Goal: Task Accomplishment & Management: Use online tool/utility

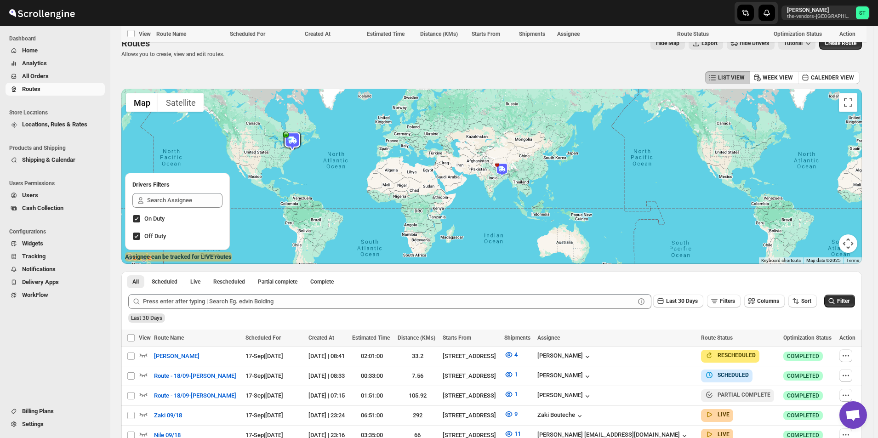
scroll to position [360, 0]
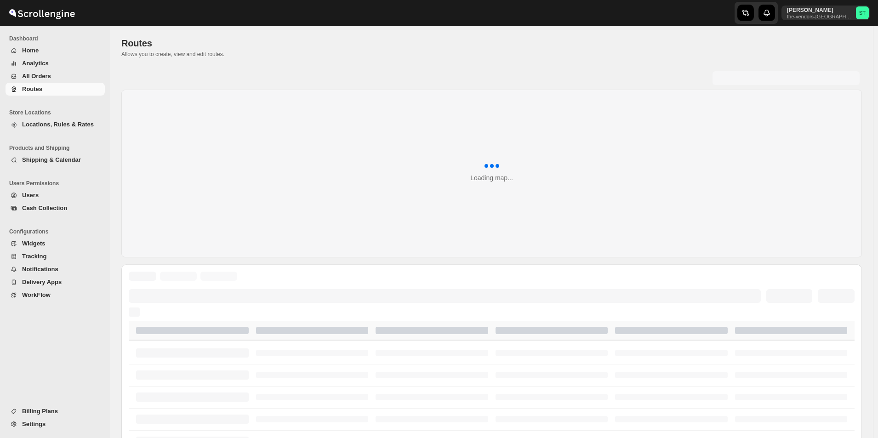
click at [32, 74] on span "All Orders" at bounding box center [36, 76] width 29 height 7
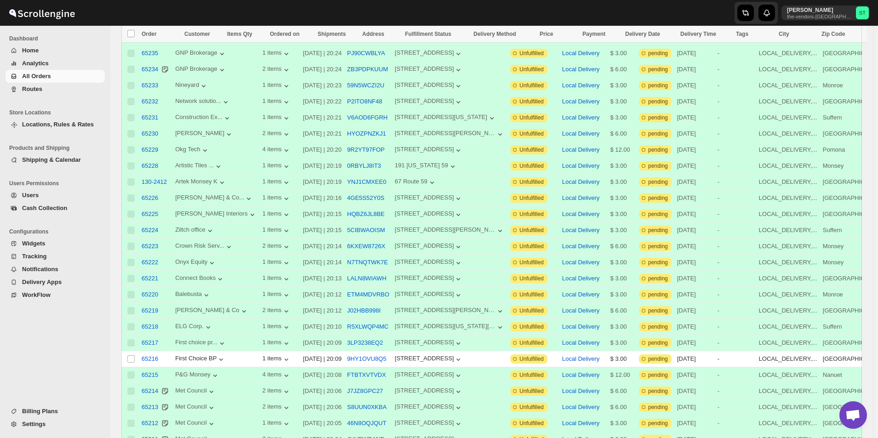
scroll to position [552, 0]
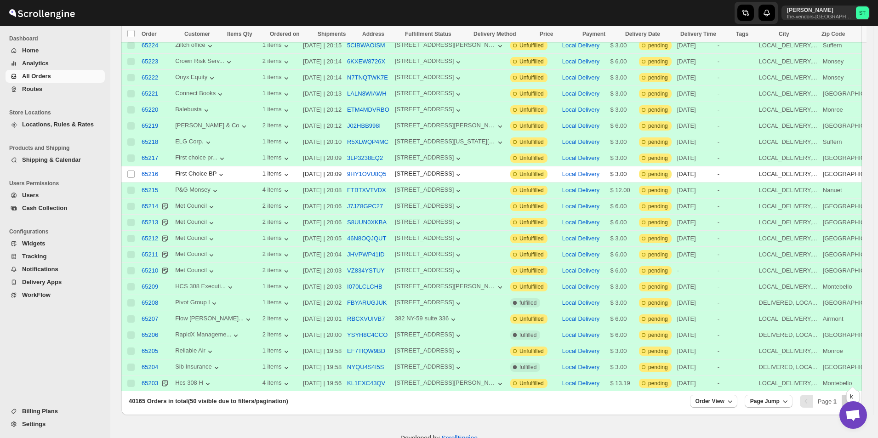
click at [851, 397] on icon "Next" at bounding box center [847, 401] width 9 height 9
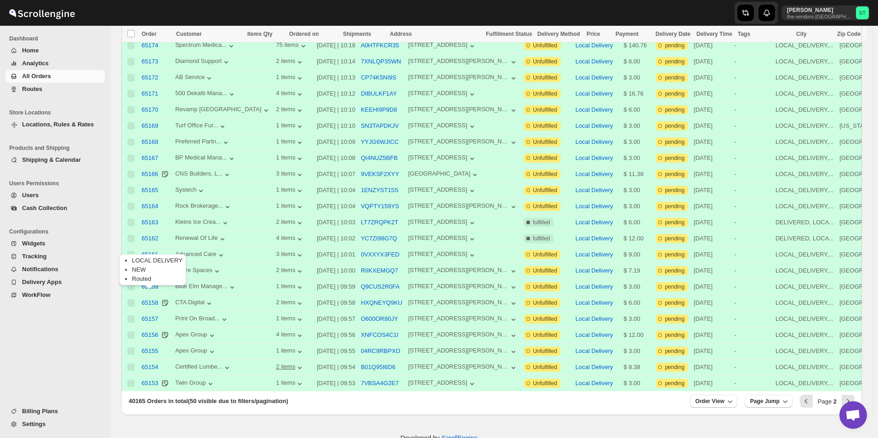
scroll to position [0, 0]
click at [853, 397] on icon "Next" at bounding box center [847, 401] width 9 height 9
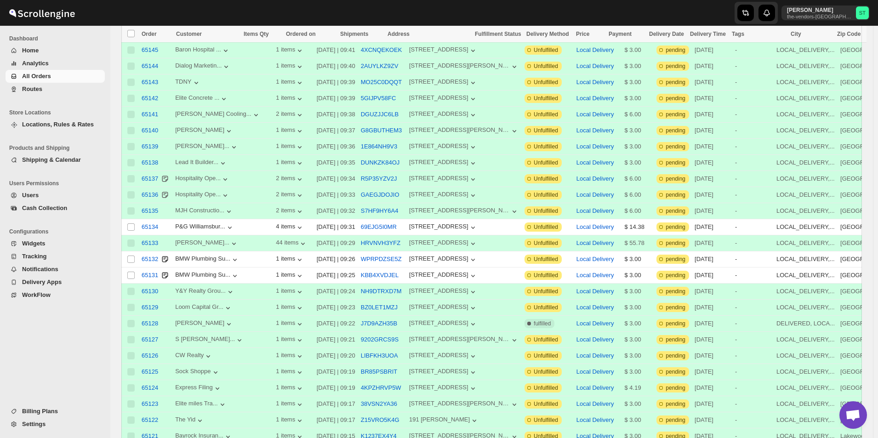
scroll to position [230, 0]
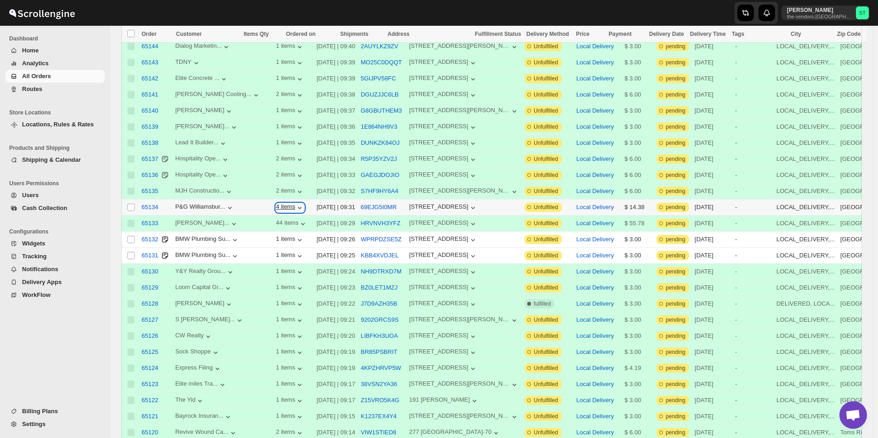
click at [276, 203] on div "4 items" at bounding box center [290, 207] width 28 height 9
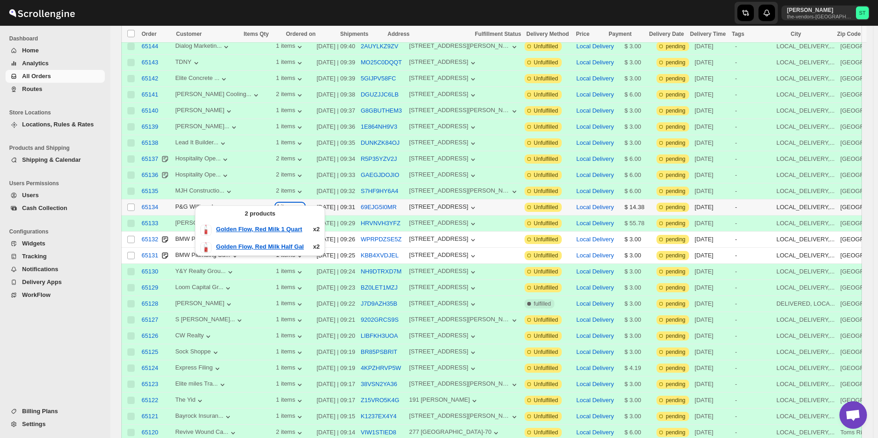
click at [276, 203] on div "4 items" at bounding box center [290, 207] width 28 height 9
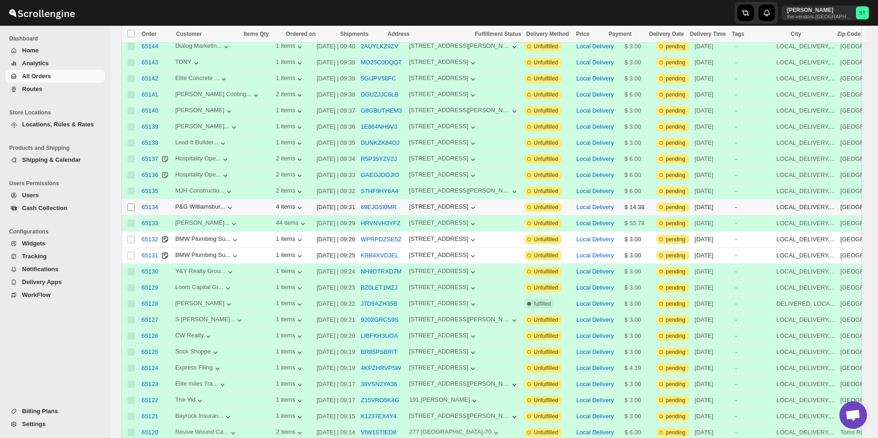
click at [132, 204] on input "Select order" at bounding box center [130, 207] width 7 height 7
checkbox input "true"
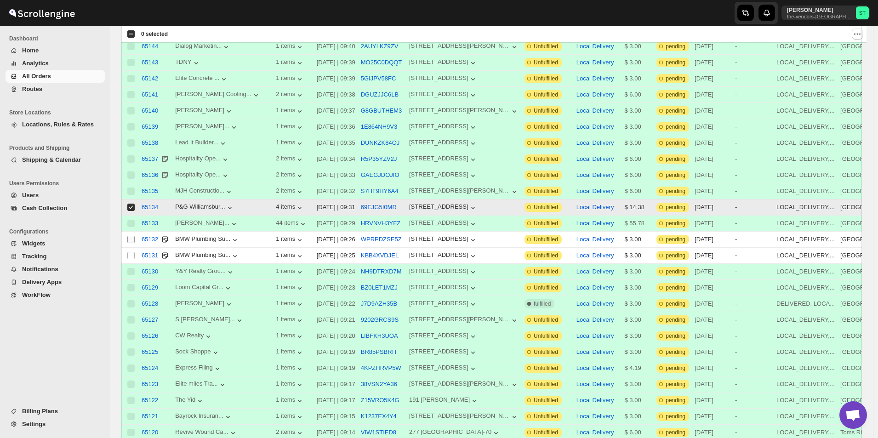
scroll to position [0, 0]
drag, startPoint x: 126, startPoint y: 228, endPoint x: 131, endPoint y: 233, distance: 6.8
click at [127, 232] on td "Select order" at bounding box center [129, 240] width 17 height 16
checkbox input "true"
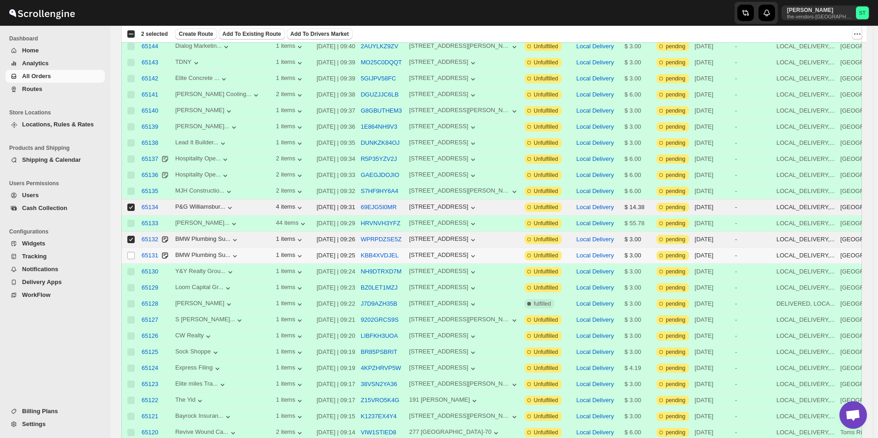
drag, startPoint x: 129, startPoint y: 245, endPoint x: 171, endPoint y: 231, distance: 44.0
click at [128, 252] on input "Select order" at bounding box center [130, 255] width 7 height 7
checkbox input "true"
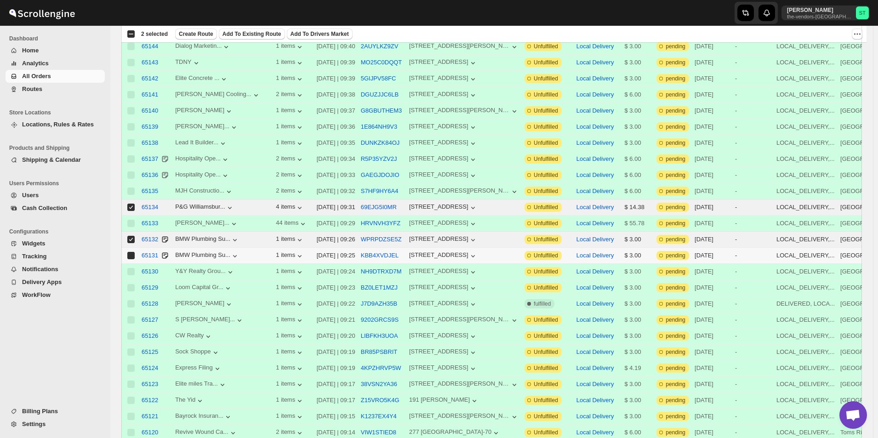
checkbox input "true"
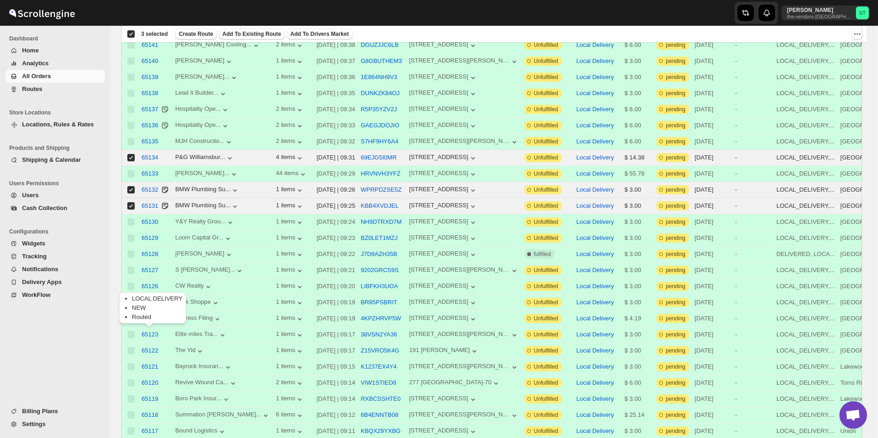
scroll to position [552, 0]
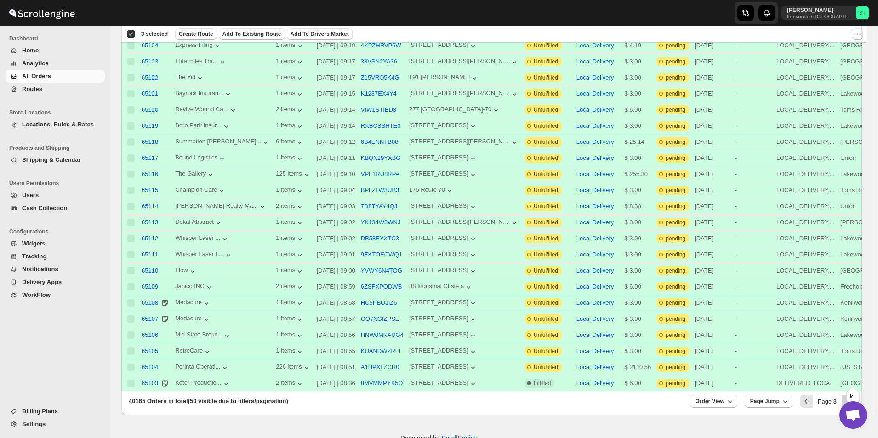
click at [851, 397] on icon "Next" at bounding box center [847, 401] width 9 height 9
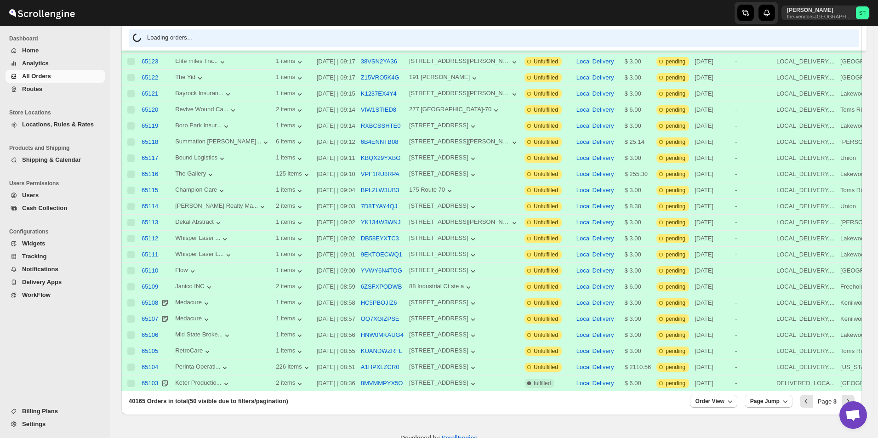
scroll to position [0, 0]
checkbox input "false"
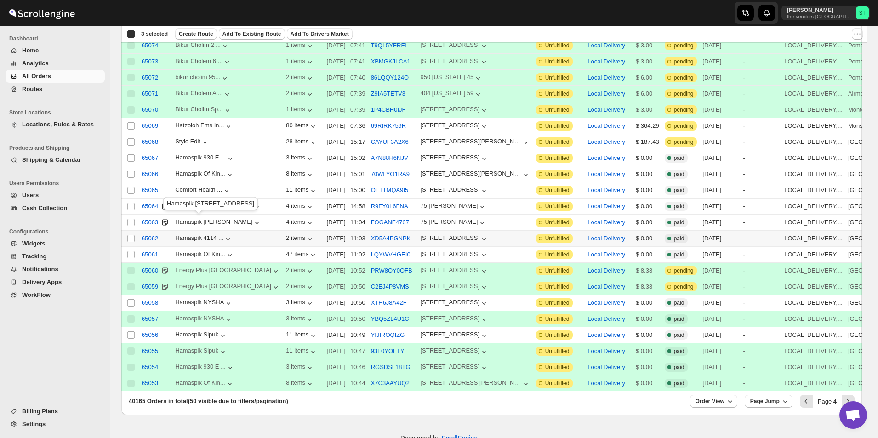
scroll to position [0, 0]
click at [853, 397] on icon "Next" at bounding box center [847, 401] width 9 height 9
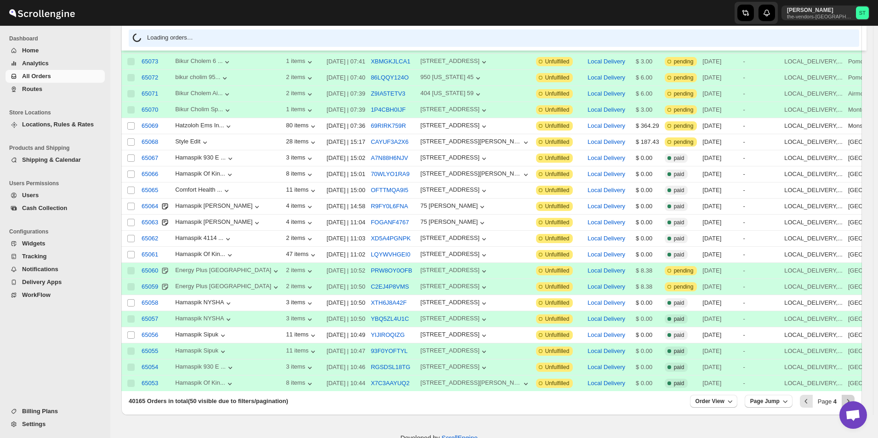
scroll to position [0, 0]
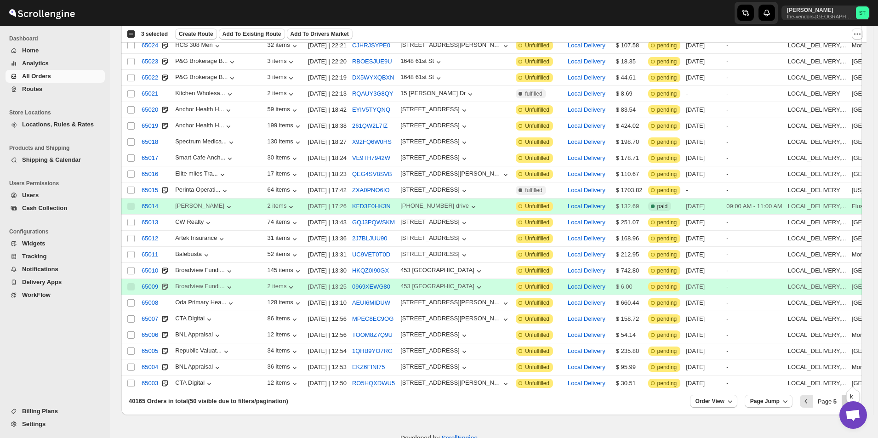
click at [853, 397] on icon "Next" at bounding box center [847, 401] width 9 height 9
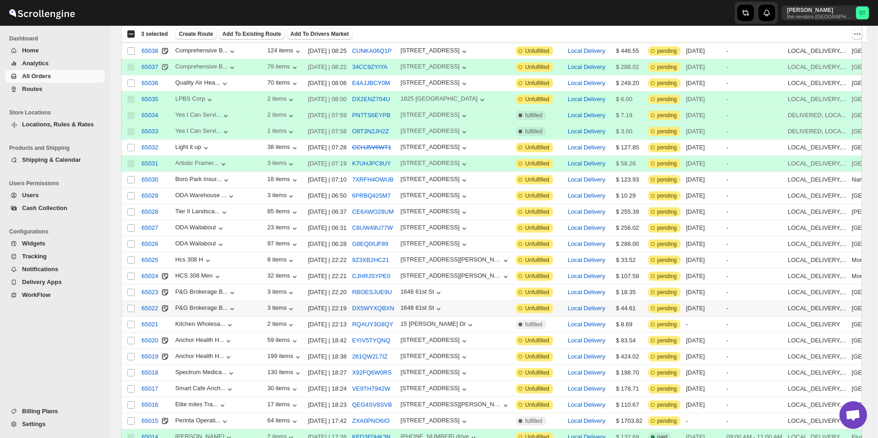
scroll to position [552, 0]
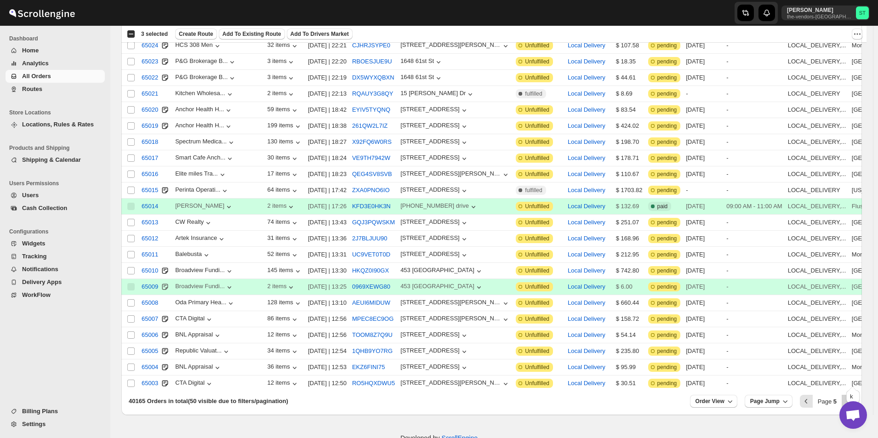
click at [852, 397] on icon "Next" at bounding box center [847, 401] width 9 height 9
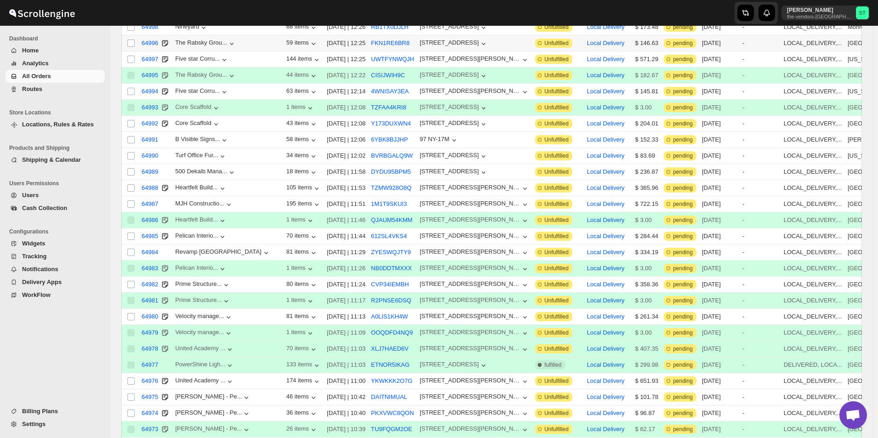
scroll to position [0, 0]
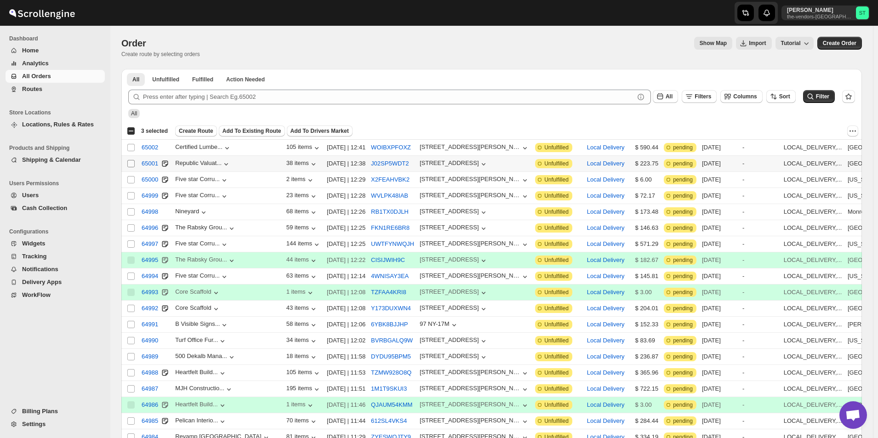
click at [131, 160] on input "Select order" at bounding box center [130, 163] width 7 height 7
checkbox input "true"
click at [136, 194] on button "64999" at bounding box center [150, 195] width 28 height 15
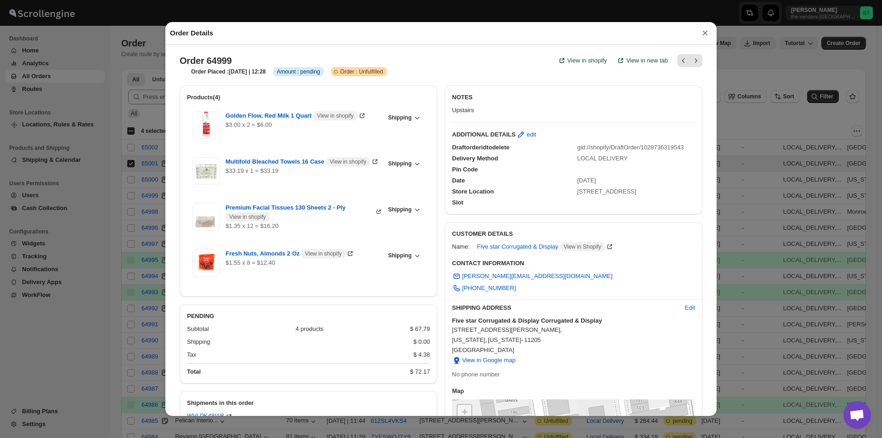
click at [702, 34] on button "×" at bounding box center [706, 33] width 14 height 13
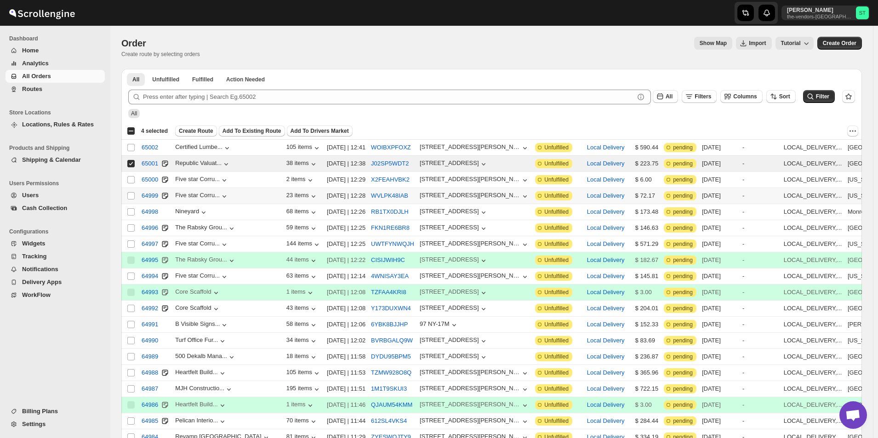
click at [130, 189] on td "Select order" at bounding box center [129, 196] width 17 height 16
checkbox input "true"
click at [131, 180] on input "Select order" at bounding box center [130, 179] width 7 height 7
checkbox input "true"
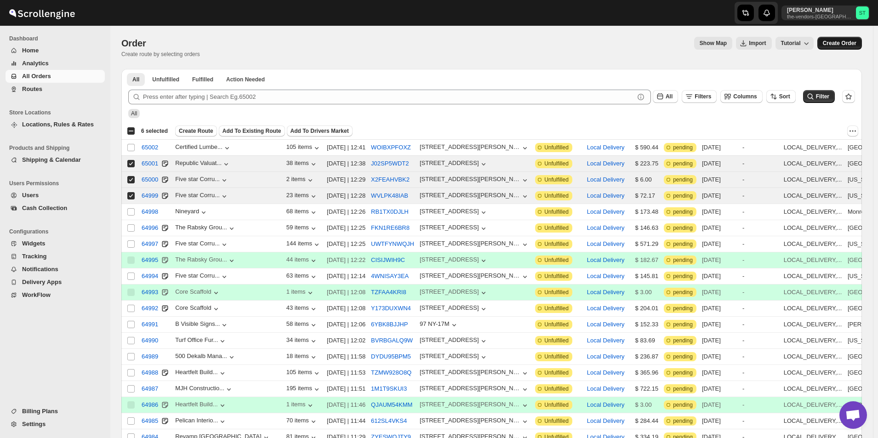
click at [840, 44] on span "Create Order" at bounding box center [840, 43] width 34 height 7
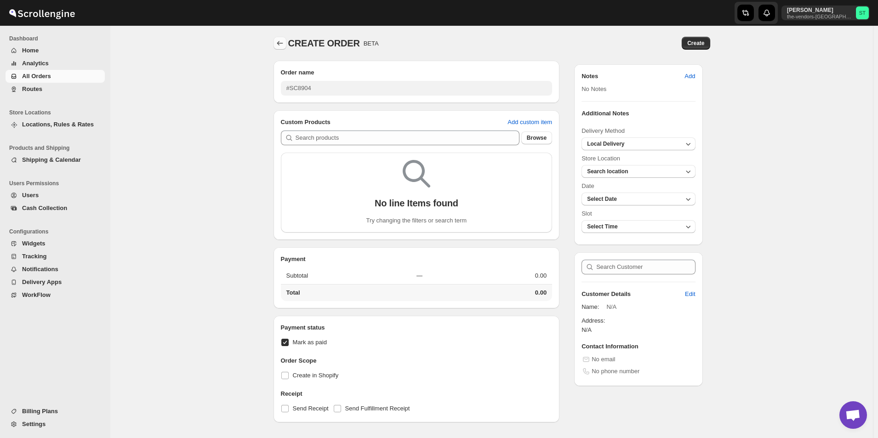
click at [284, 43] on icon "Orders" at bounding box center [279, 43] width 9 height 9
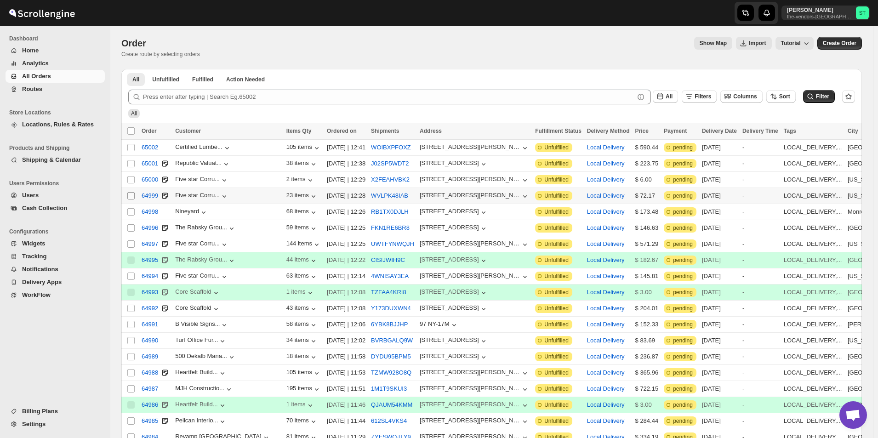
click at [128, 193] on input "Select order" at bounding box center [130, 195] width 7 height 7
checkbox input "true"
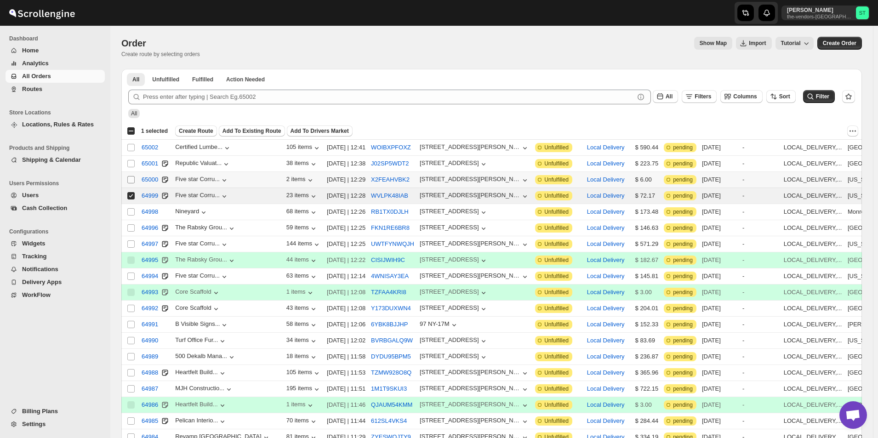
click at [131, 182] on input "Select order" at bounding box center [130, 179] width 7 height 7
checkbox input "true"
click at [144, 165] on span "65001" at bounding box center [150, 163] width 17 height 9
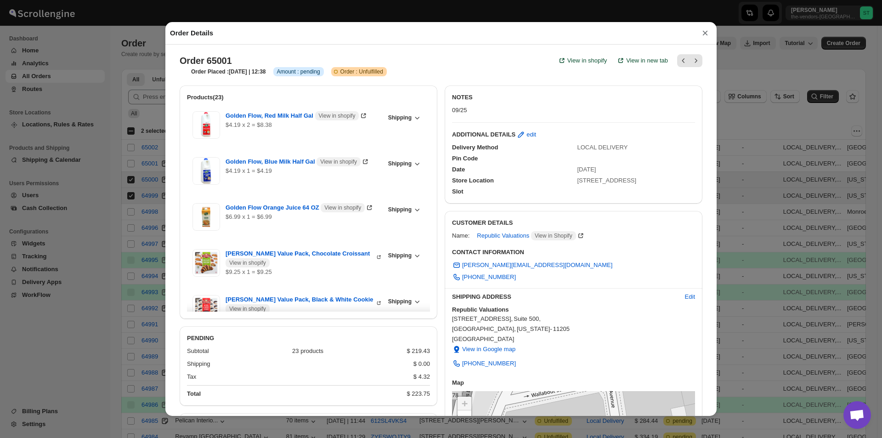
click at [706, 34] on button "×" at bounding box center [706, 33] width 14 height 13
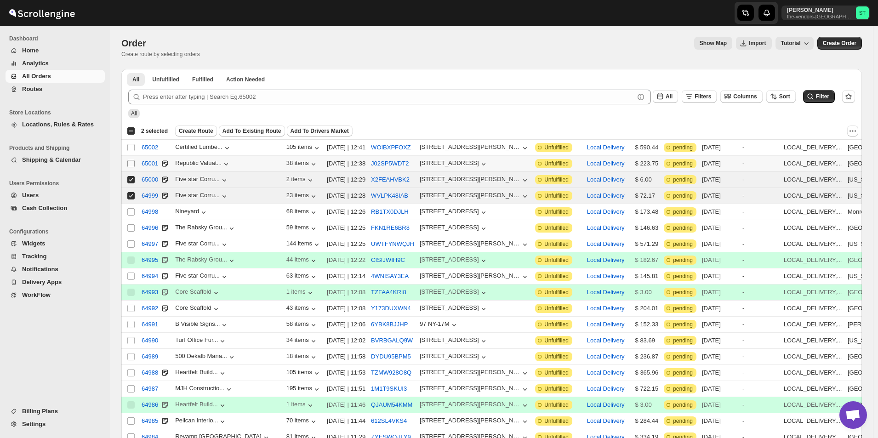
click at [130, 162] on input "Select order" at bounding box center [130, 163] width 7 height 7
checkbox input "true"
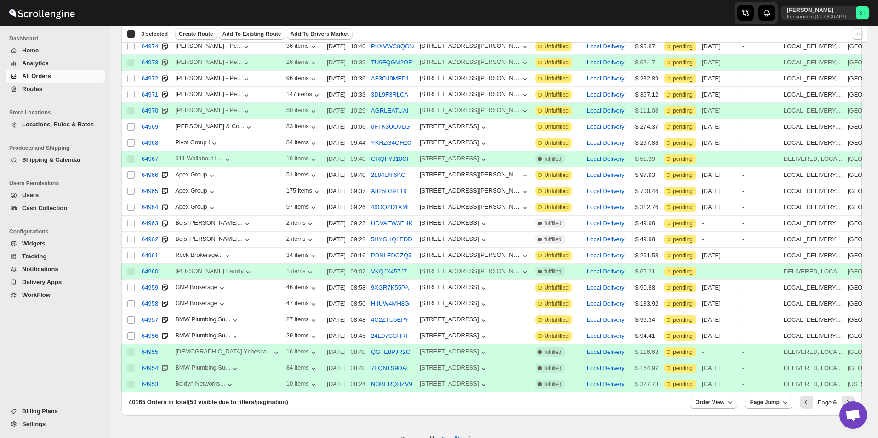
scroll to position [552, 0]
click at [811, 397] on icon "Previous" at bounding box center [805, 401] width 9 height 9
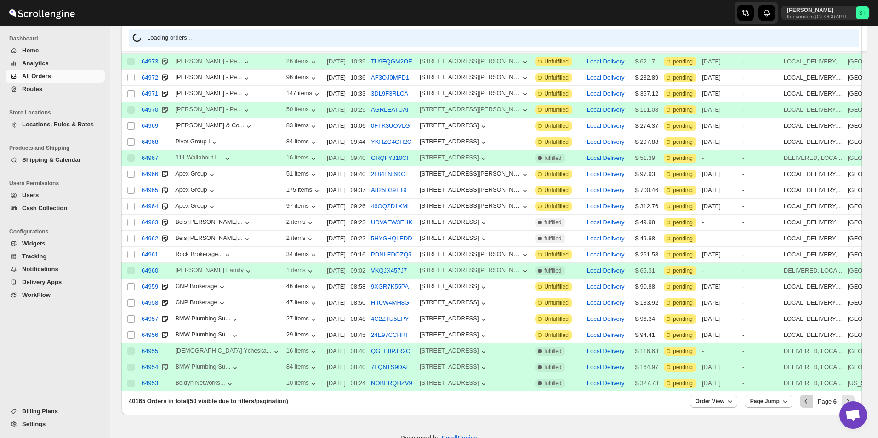
scroll to position [0, 0]
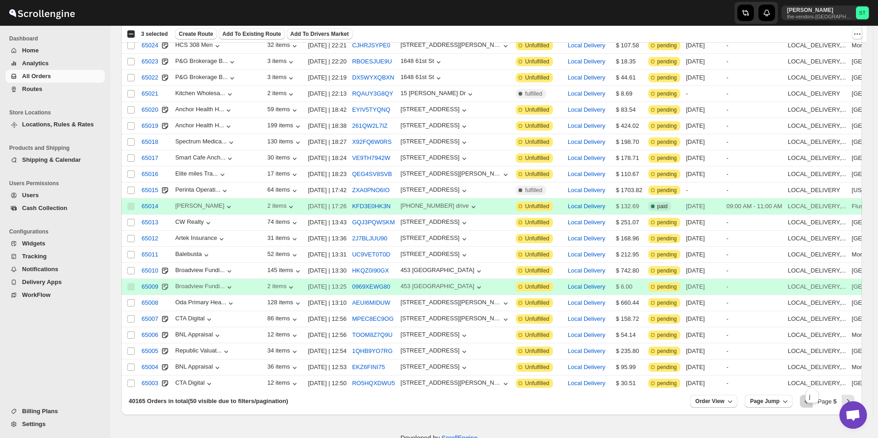
click at [811, 397] on icon "Previous" at bounding box center [805, 401] width 9 height 9
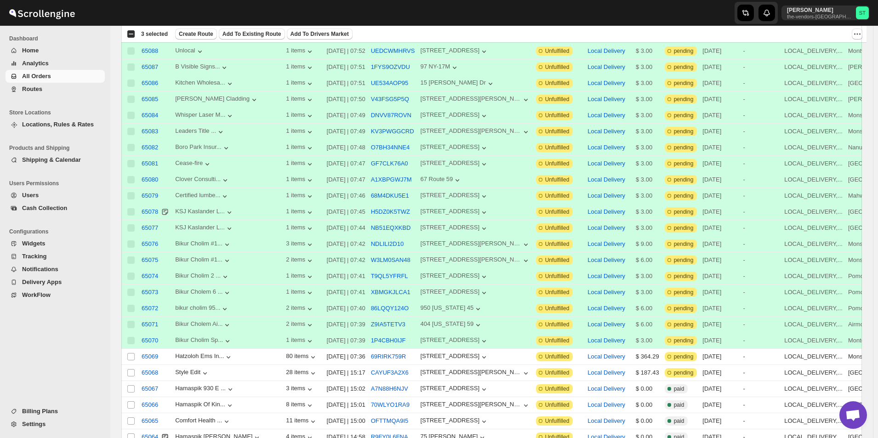
scroll to position [552, 0]
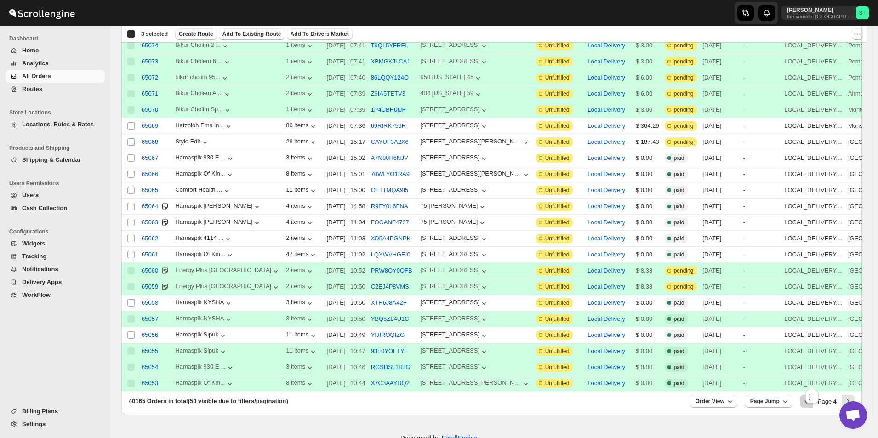
click at [810, 397] on icon "Previous" at bounding box center [805, 401] width 9 height 9
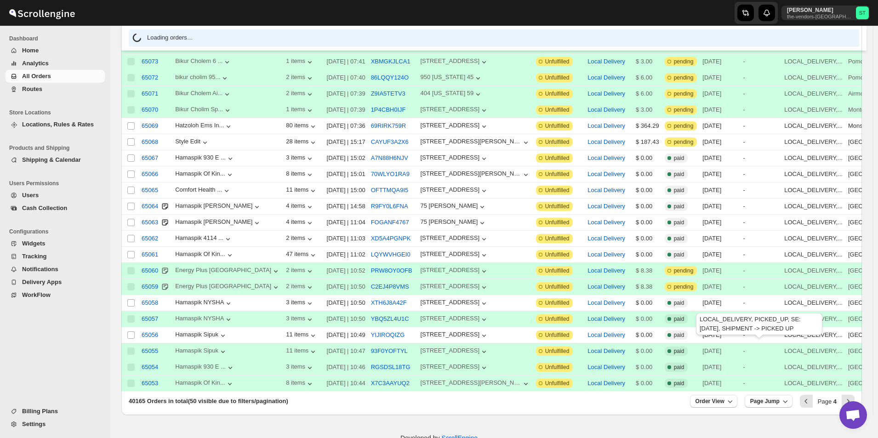
scroll to position [0, 0]
checkbox input "true"
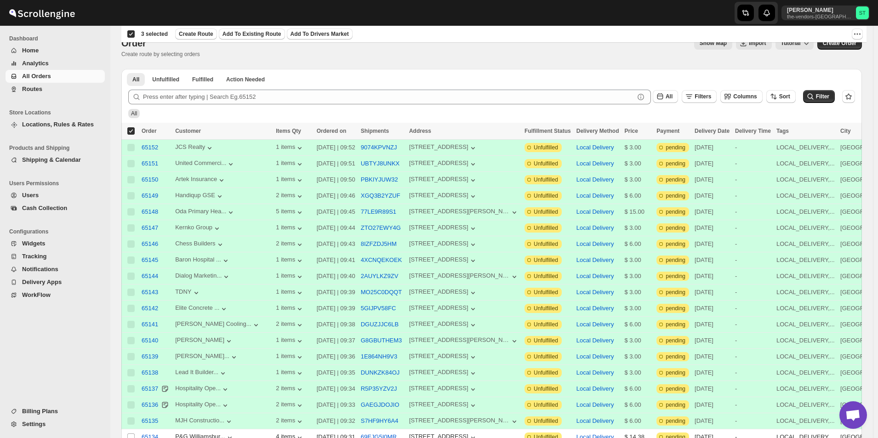
scroll to position [276, 0]
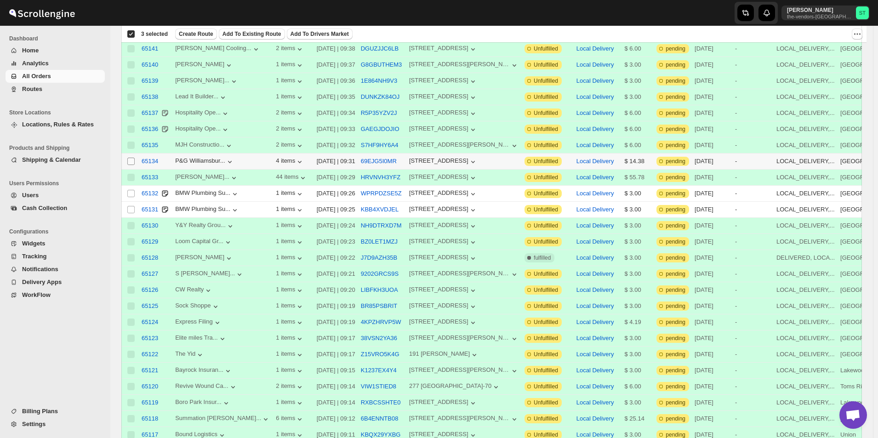
click at [131, 158] on input "Select order" at bounding box center [130, 161] width 7 height 7
checkbox input "true"
checkbox input "false"
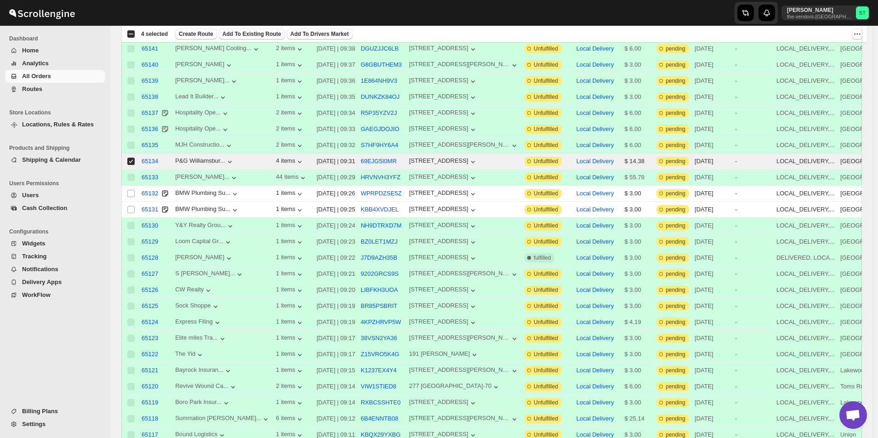
scroll to position [0, 0]
click at [131, 190] on input "Select order" at bounding box center [130, 193] width 7 height 7
checkbox input "true"
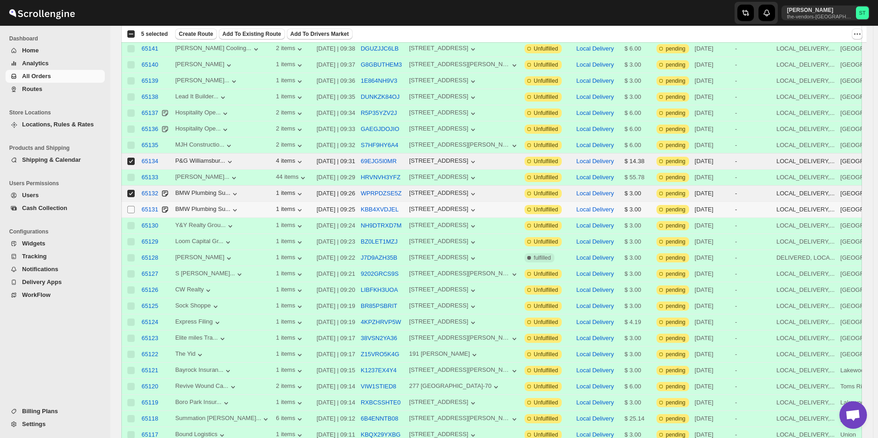
click at [130, 206] on input "Select order" at bounding box center [130, 209] width 7 height 7
checkbox input "true"
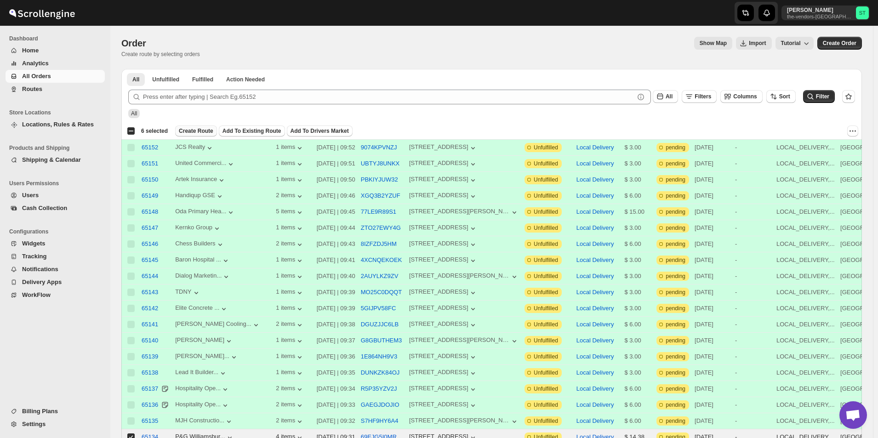
click at [192, 134] on span "Create Route" at bounding box center [196, 130] width 34 height 7
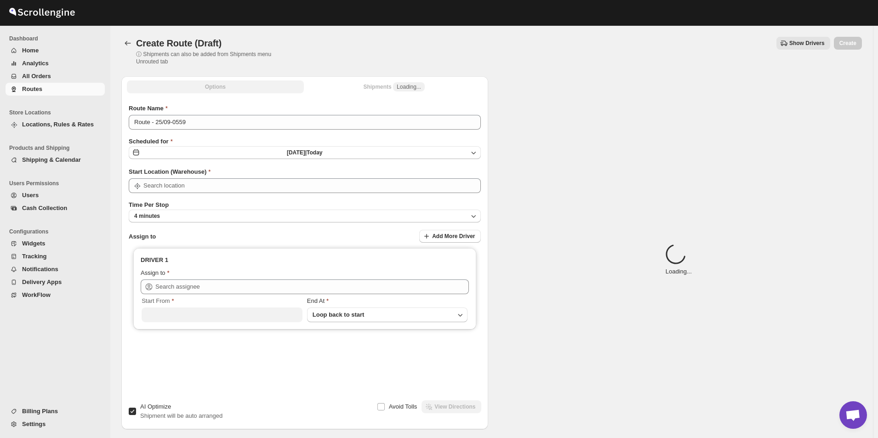
type input "[STREET_ADDRESS]"
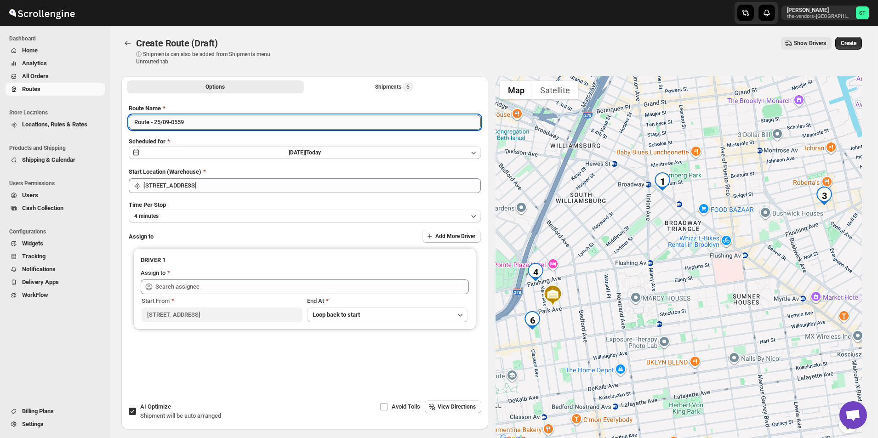
drag, startPoint x: 230, startPoint y: 123, endPoint x: 173, endPoint y: 127, distance: 57.1
click at [173, 127] on input "Route - 25/09-0559" at bounding box center [305, 122] width 352 height 15
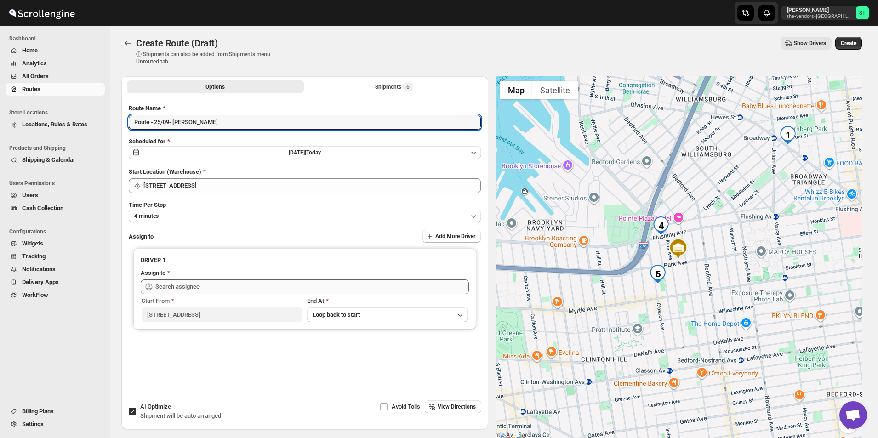
type input "Route - 25/09- [PERSON_NAME]"
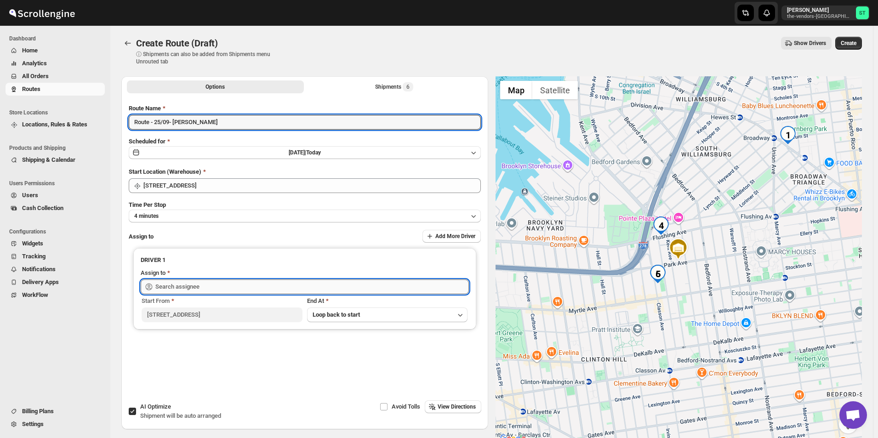
click at [187, 284] on input "text" at bounding box center [311, 286] width 313 height 15
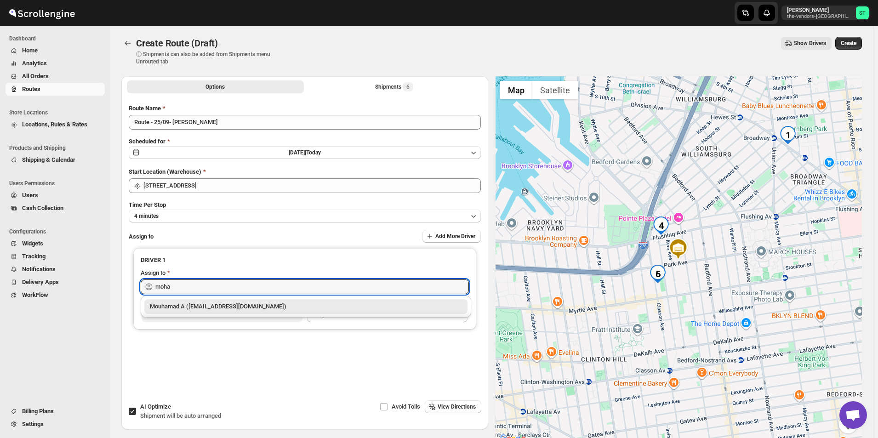
click at [166, 308] on div "Mouhamad A ([EMAIL_ADDRESS][DOMAIN_NAME])" at bounding box center [306, 306] width 312 height 9
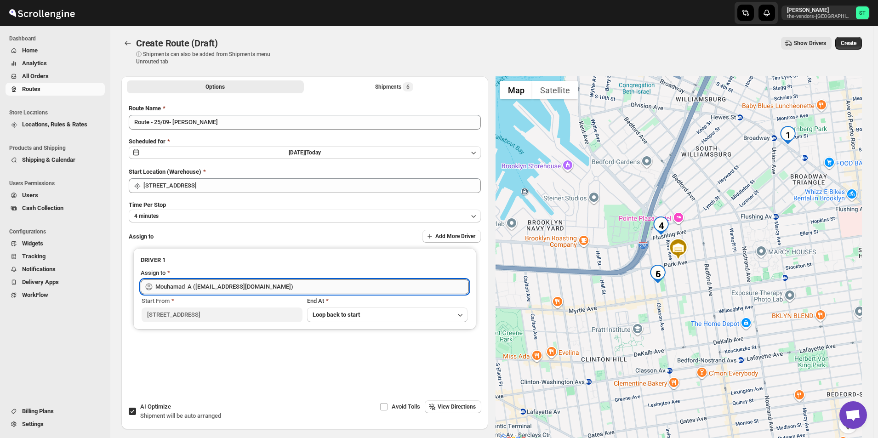
drag, startPoint x: 186, startPoint y: 288, endPoint x: 157, endPoint y: 287, distance: 29.4
click at [157, 287] on input "Mouhamad A ([EMAIL_ADDRESS][DOMAIN_NAME])" at bounding box center [311, 286] width 313 height 15
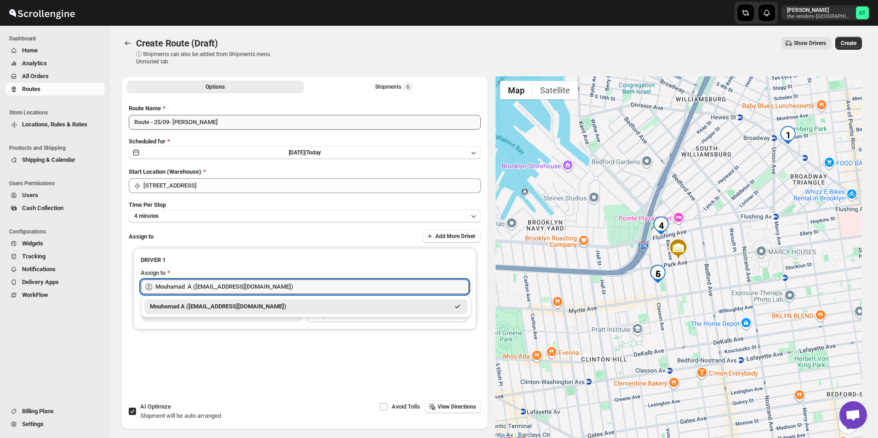
type input "Mouhamad A ([EMAIL_ADDRESS][DOMAIN_NAME])"
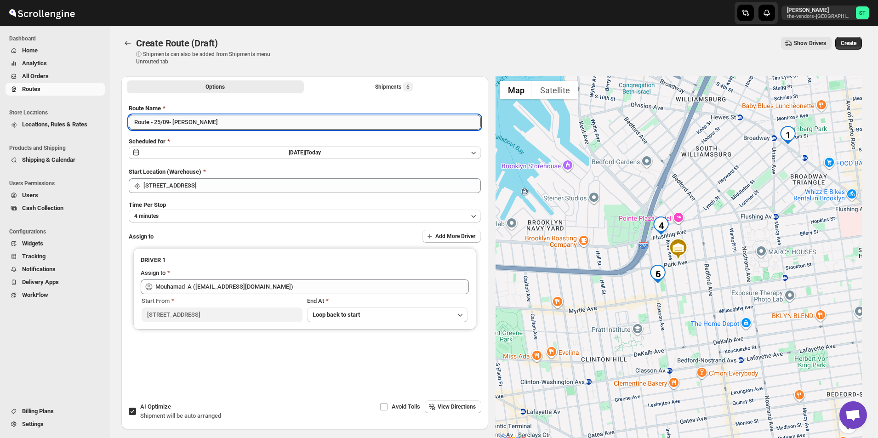
drag, startPoint x: 215, startPoint y: 125, endPoint x: 175, endPoint y: 126, distance: 40.0
click at [175, 126] on input "Route - 25/09- [PERSON_NAME]" at bounding box center [305, 122] width 352 height 15
paste input "u"
type input "Route - 25/09- [GEOGRAPHIC_DATA]"
click at [852, 43] on span "Create" at bounding box center [849, 43] width 16 height 7
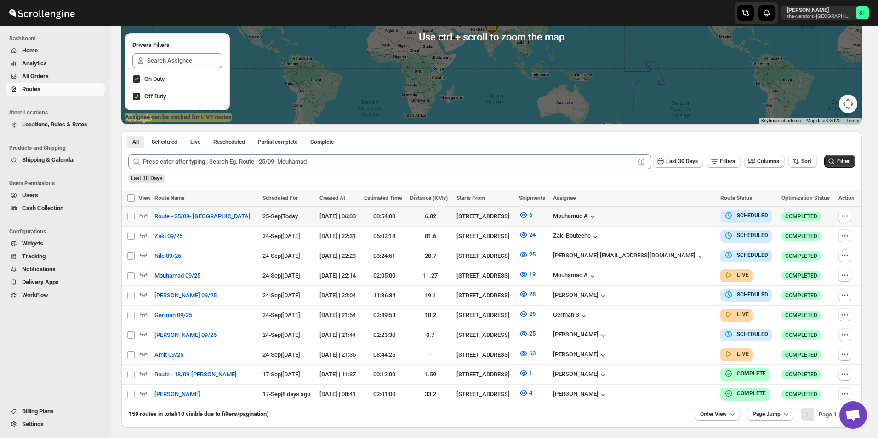
scroll to position [171, 0]
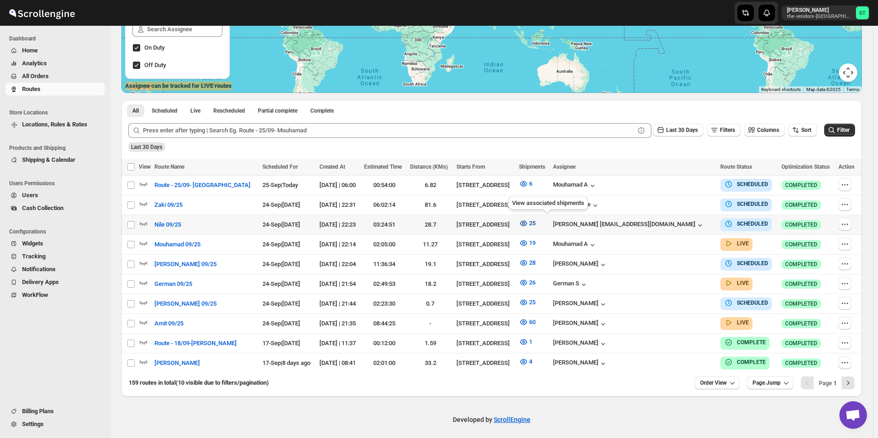
click at [528, 221] on icon "button" at bounding box center [523, 223] width 9 height 9
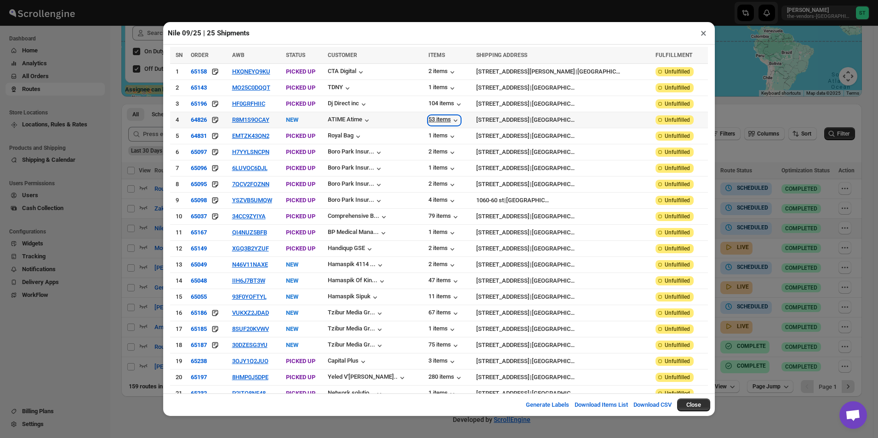
click at [460, 122] on div "53 items" at bounding box center [444, 120] width 32 height 9
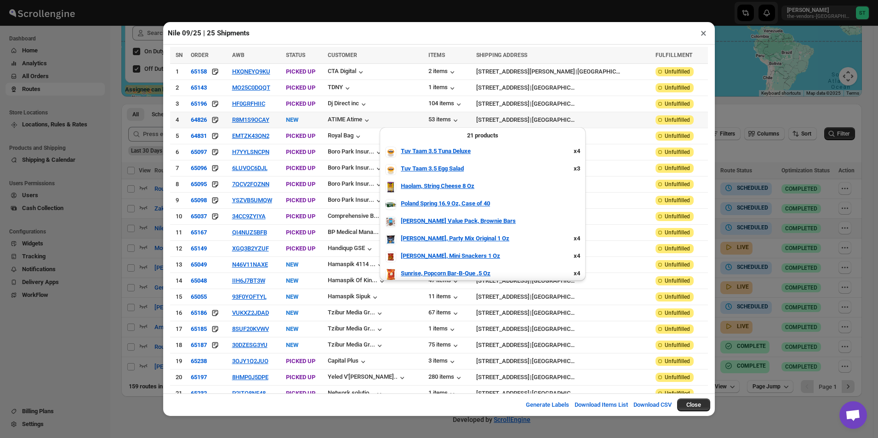
scroll to position [229, 0]
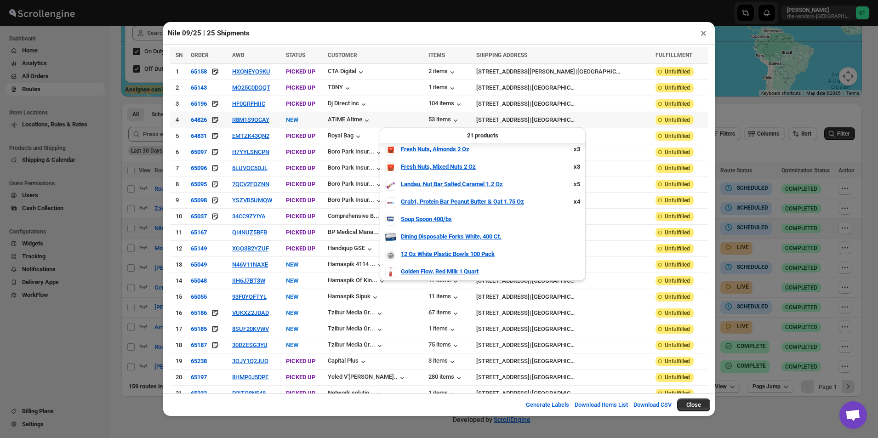
click at [479, 134] on div "21 products" at bounding box center [482, 135] width 195 height 9
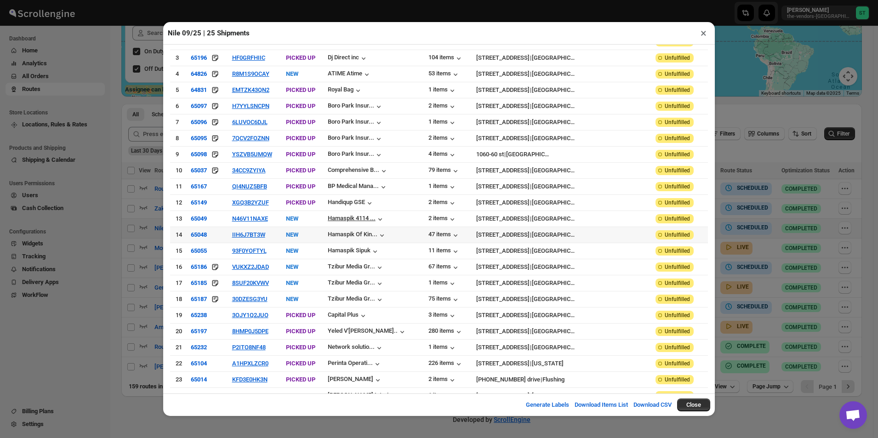
scroll to position [69, 0]
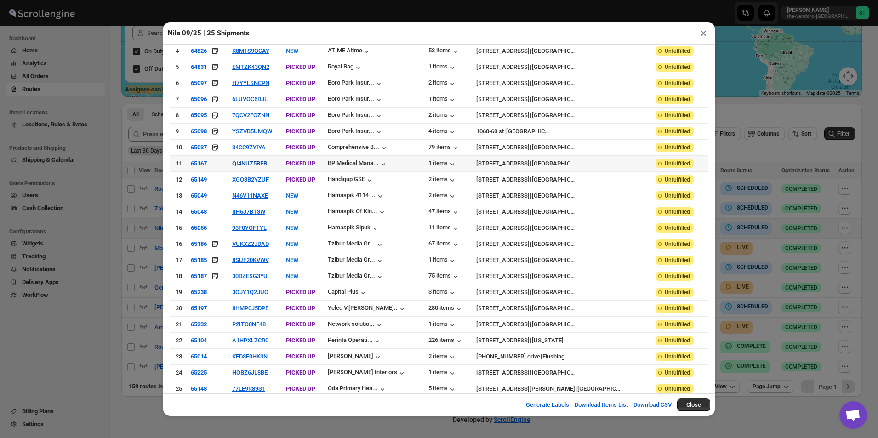
click at [270, 164] on td "QI4NUZ5BFB" at bounding box center [256, 163] width 54 height 16
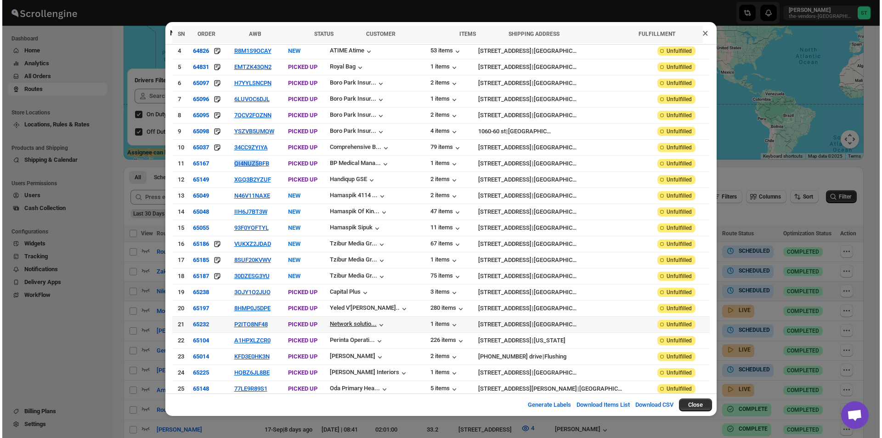
scroll to position [0, 0]
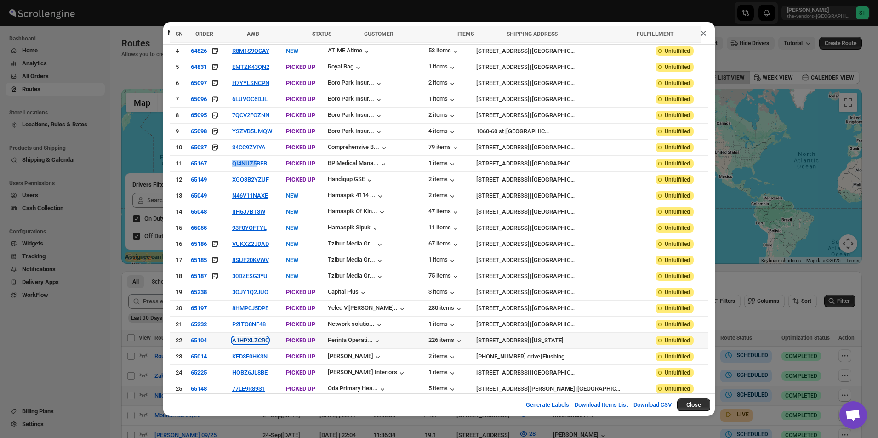
click at [263, 337] on button "A1HPXLZCR0" at bounding box center [250, 340] width 36 height 7
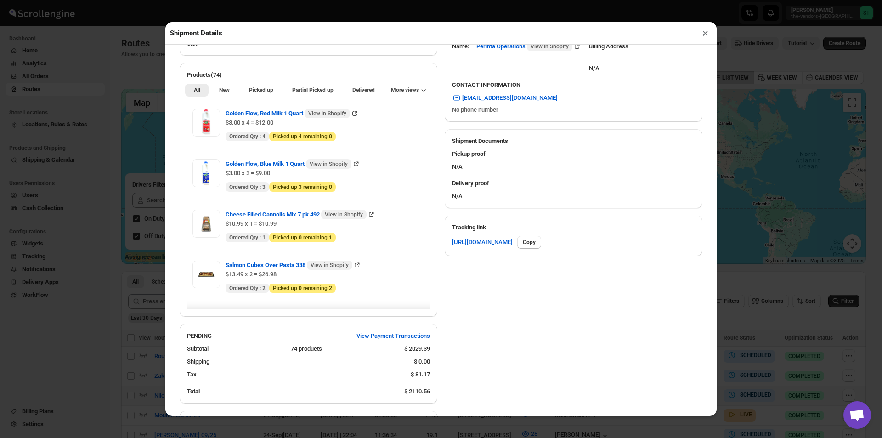
scroll to position [184, 0]
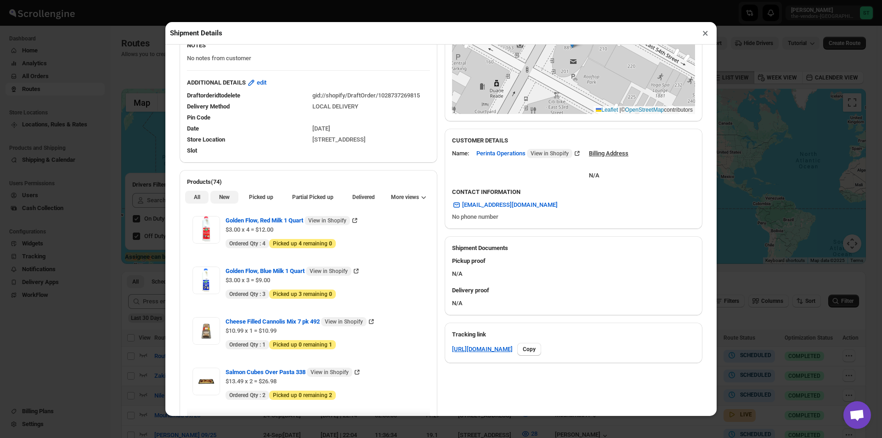
click at [222, 201] on span "New" at bounding box center [224, 196] width 11 height 7
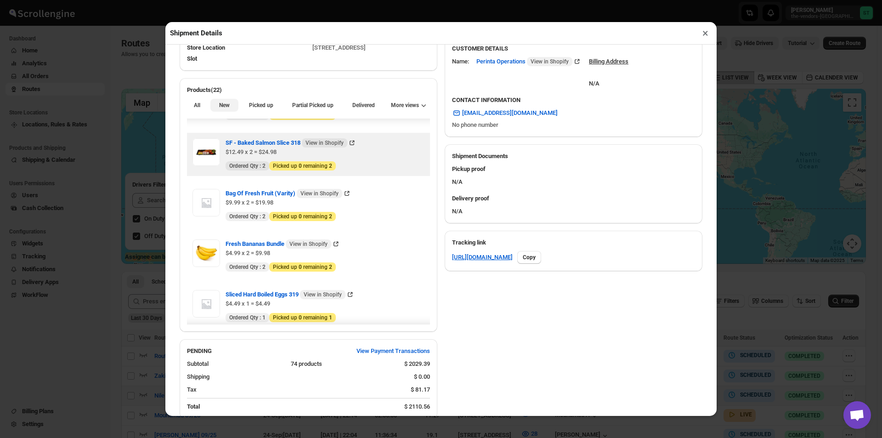
scroll to position [138, 0]
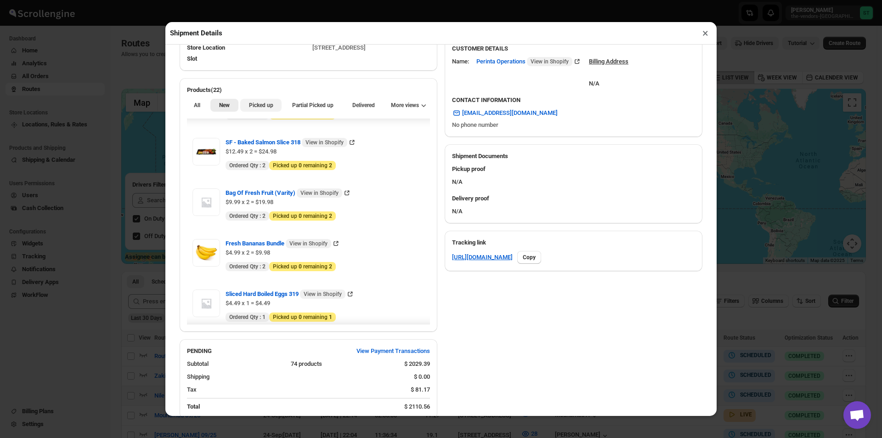
click at [265, 108] on span "Picked up" at bounding box center [261, 105] width 24 height 7
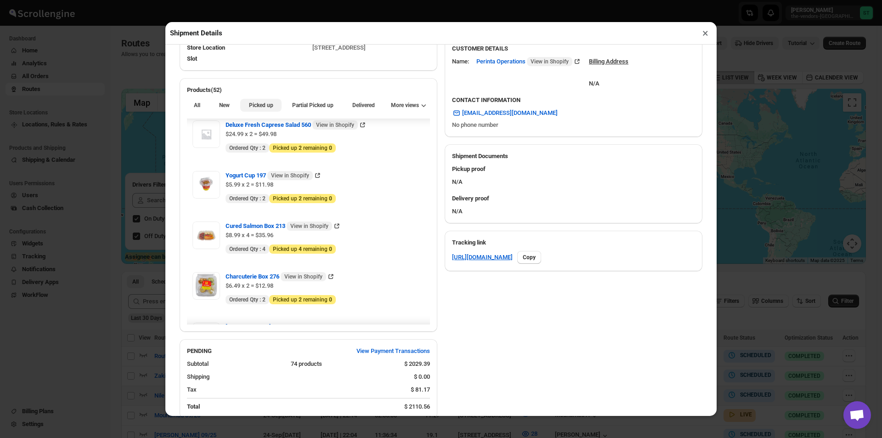
scroll to position [506, 0]
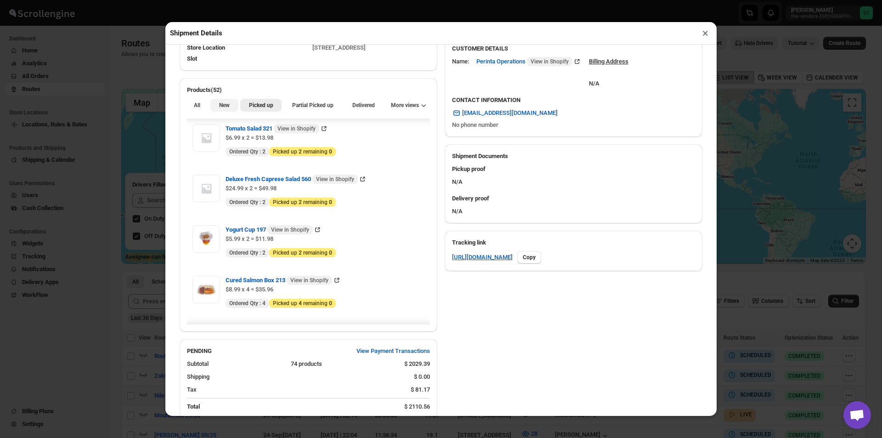
click at [221, 108] on span "New" at bounding box center [224, 105] width 11 height 7
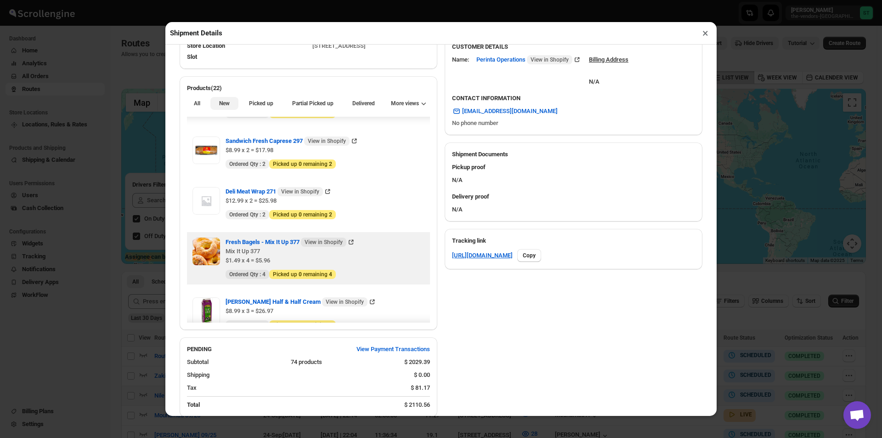
scroll to position [689, 0]
